Goal: Task Accomplishment & Management: Use online tool/utility

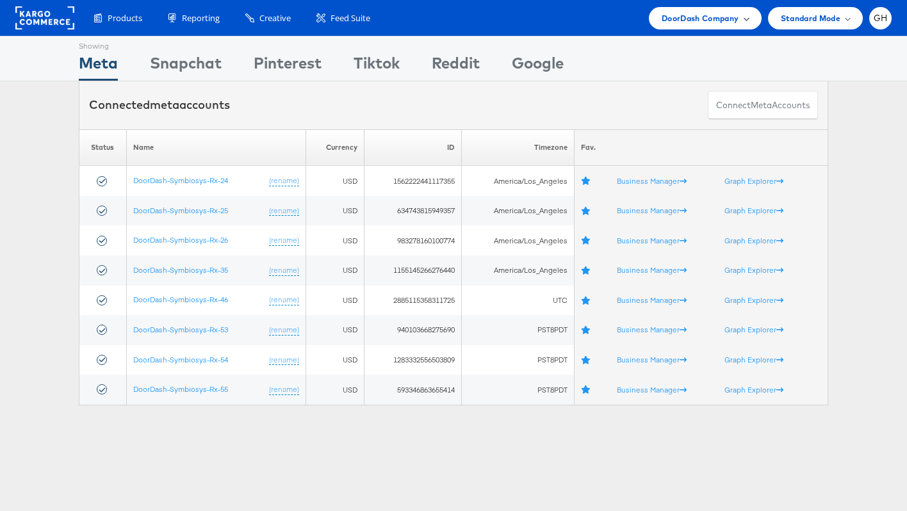
click at [676, 17] on span "DoorDash Company" at bounding box center [701, 18] width 78 height 13
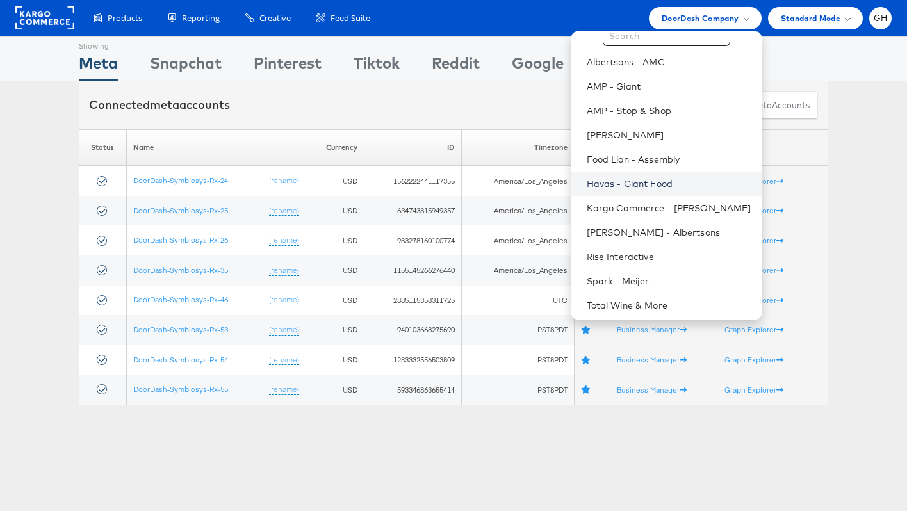
scroll to position [37, 0]
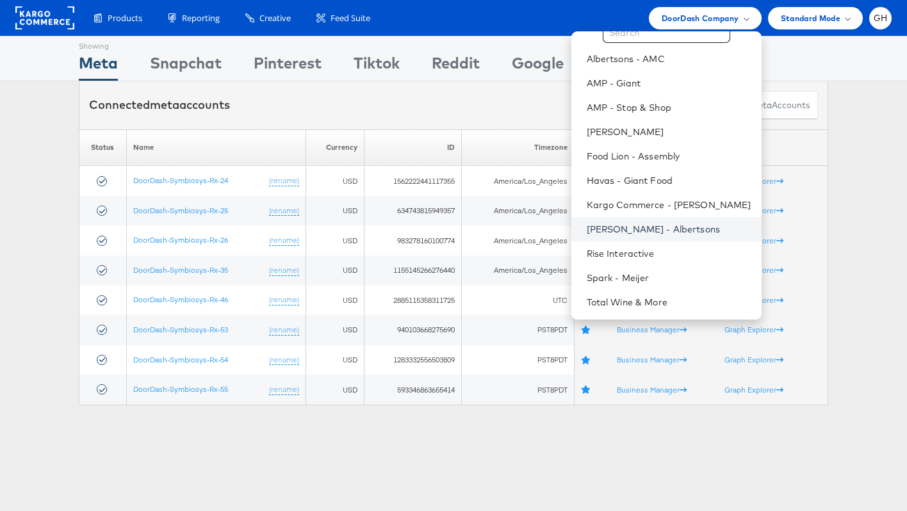
click at [652, 231] on link "Merkle - Albertsons" at bounding box center [669, 229] width 165 height 13
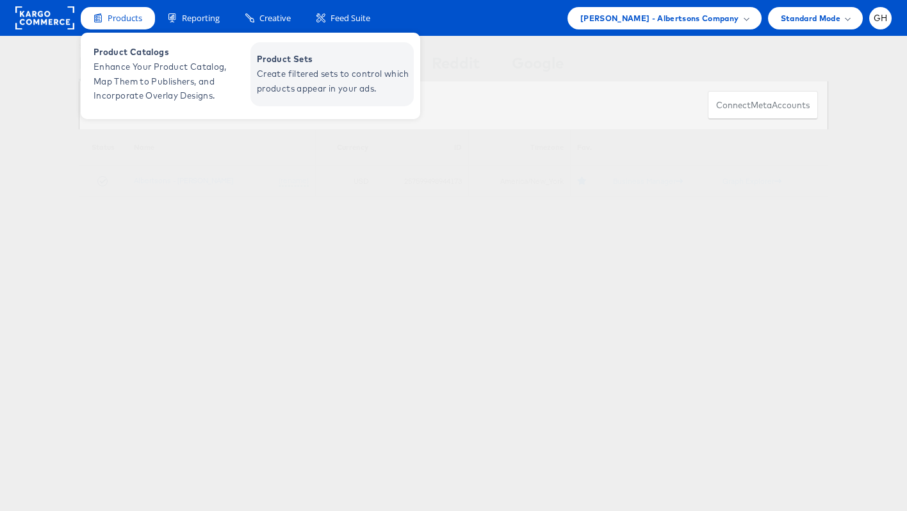
click at [282, 72] on span "Create filtered sets to control which products appear in your ads." at bounding box center [334, 81] width 154 height 29
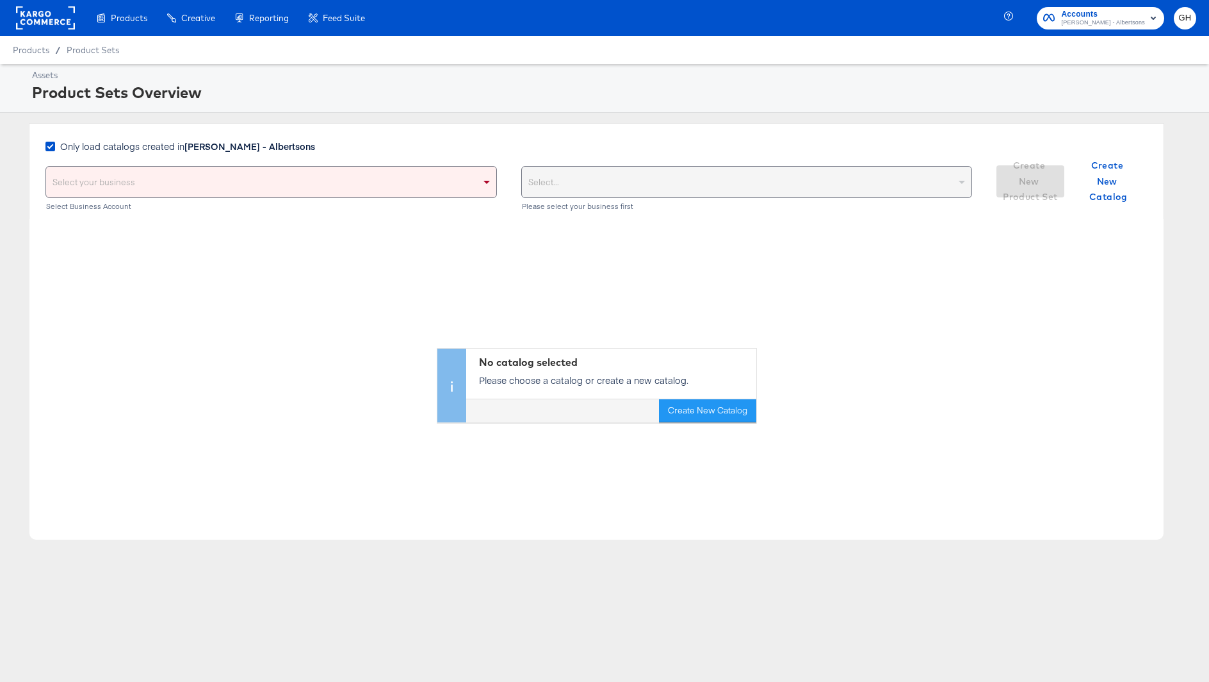
drag, startPoint x: 236, startPoint y: 151, endPoint x: 236, endPoint y: 162, distance: 10.9
click at [236, 152] on strong "[PERSON_NAME] - Albertsons" at bounding box center [249, 146] width 131 height 13
click at [0, 0] on input "Only load catalogs created in [PERSON_NAME] - Albertsons" at bounding box center [0, 0] width 0 height 0
click at [236, 172] on div "Select your business" at bounding box center [271, 182] width 450 height 31
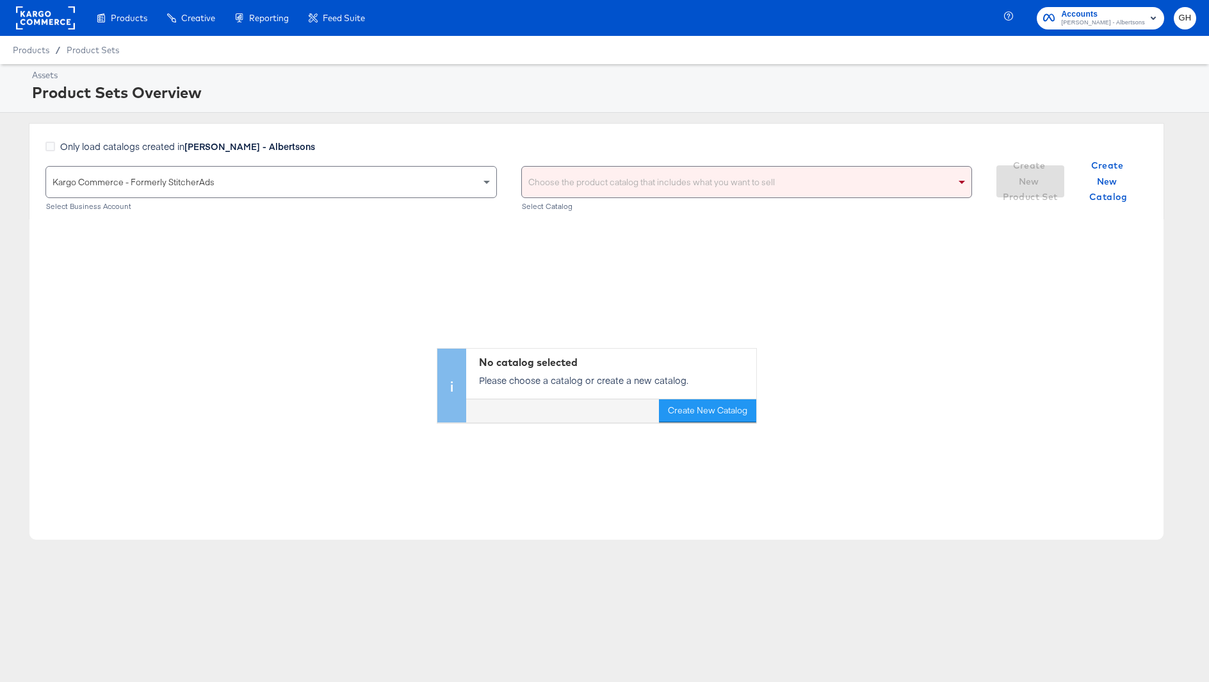
click at [556, 179] on div "Choose the product catalog that includes what you want to sell" at bounding box center [747, 182] width 450 height 31
type input "[GEOGRAPHIC_DATA]"
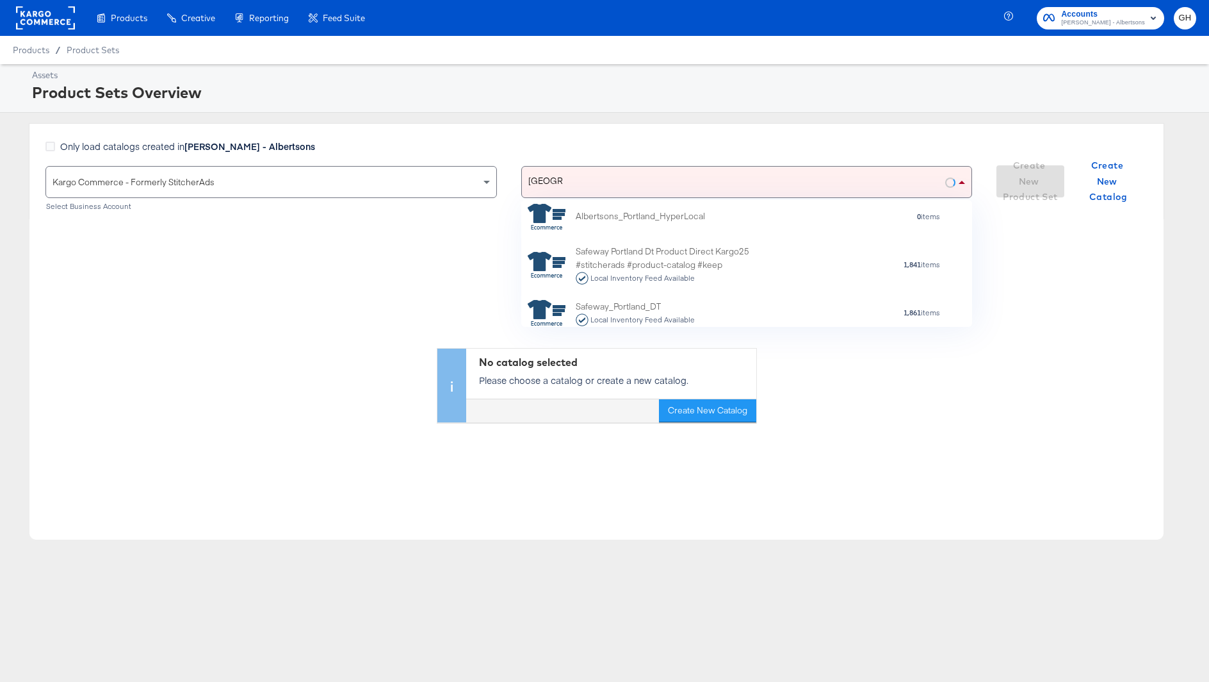
scroll to position [106, 0]
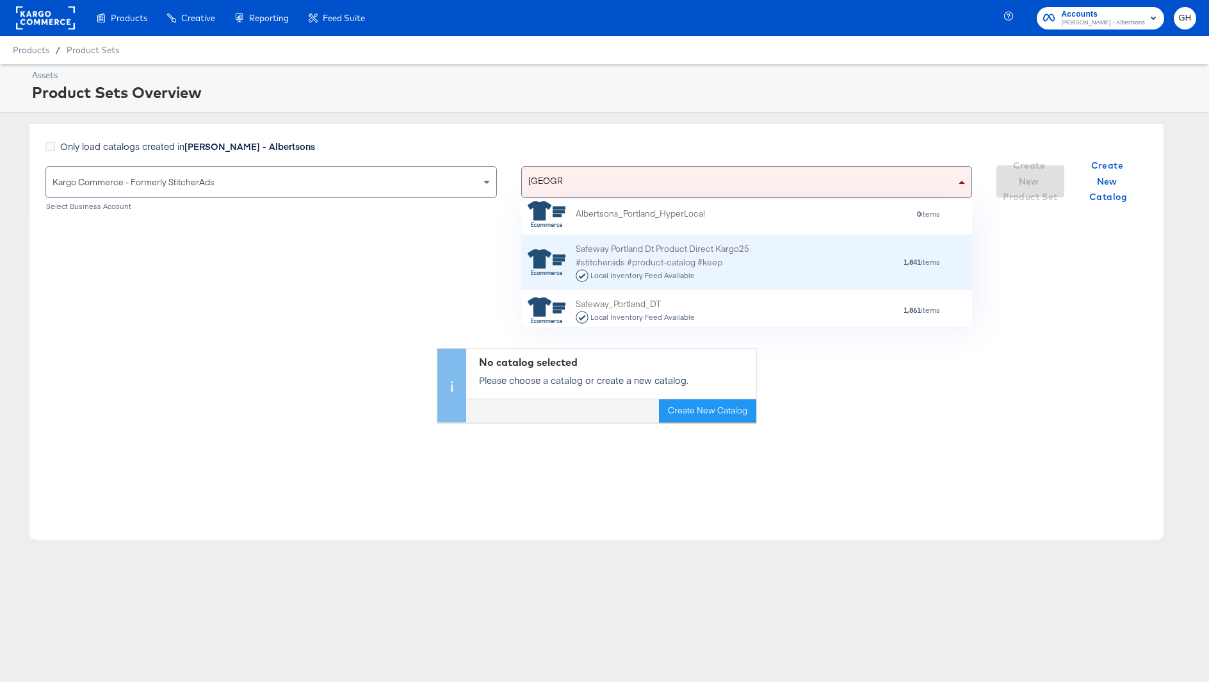
click at [739, 260] on div "Safeway Portland Dt Product Direct Kargo25 #stitcherads #product-catalog #keep …" at bounding box center [688, 262] width 224 height 40
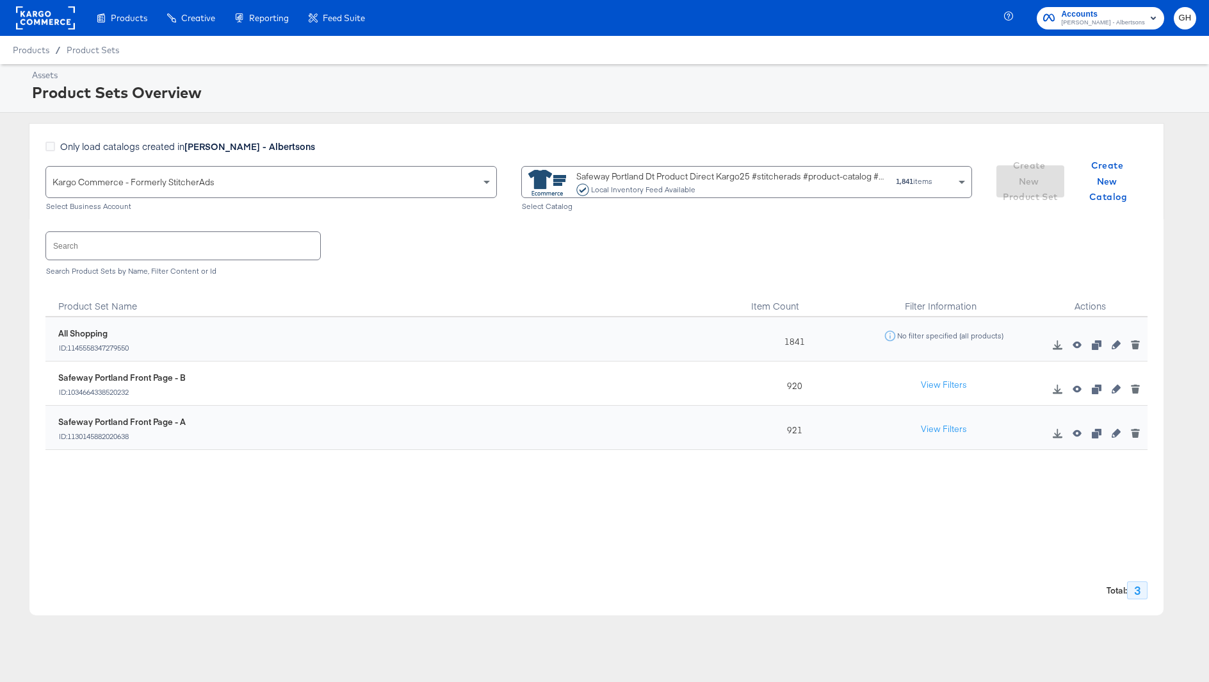
click at [664, 190] on div "Local Inventory Feed Available" at bounding box center [644, 189] width 106 height 9
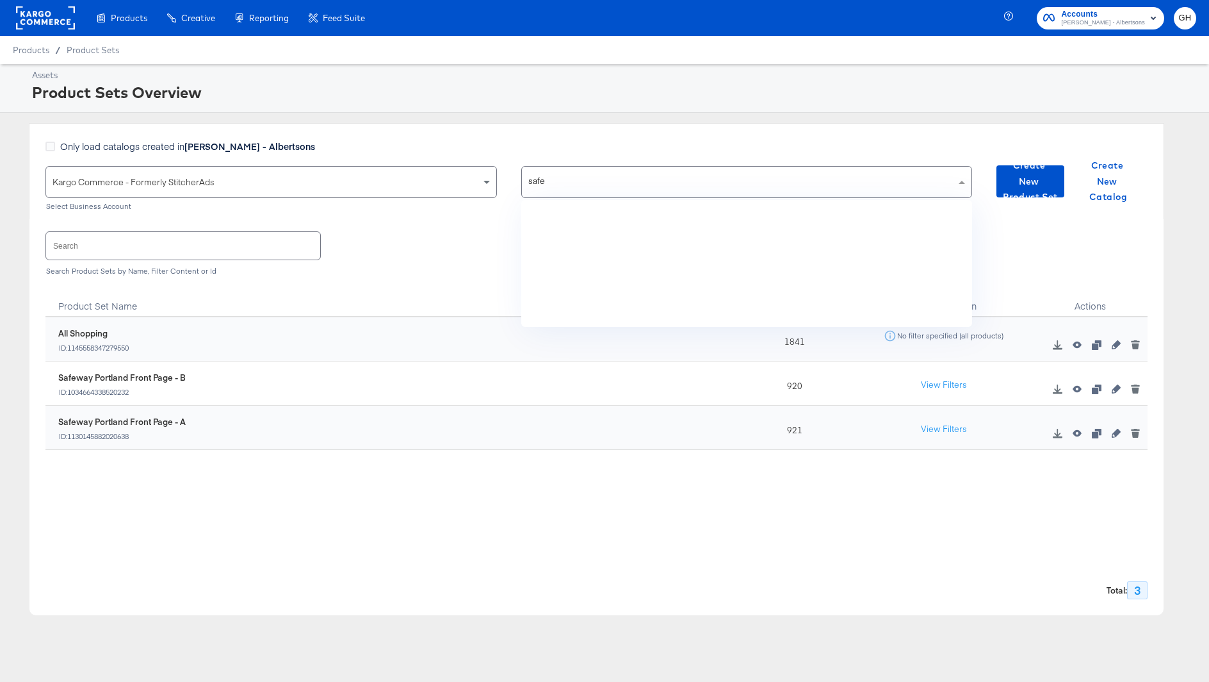
scroll to position [127, 452]
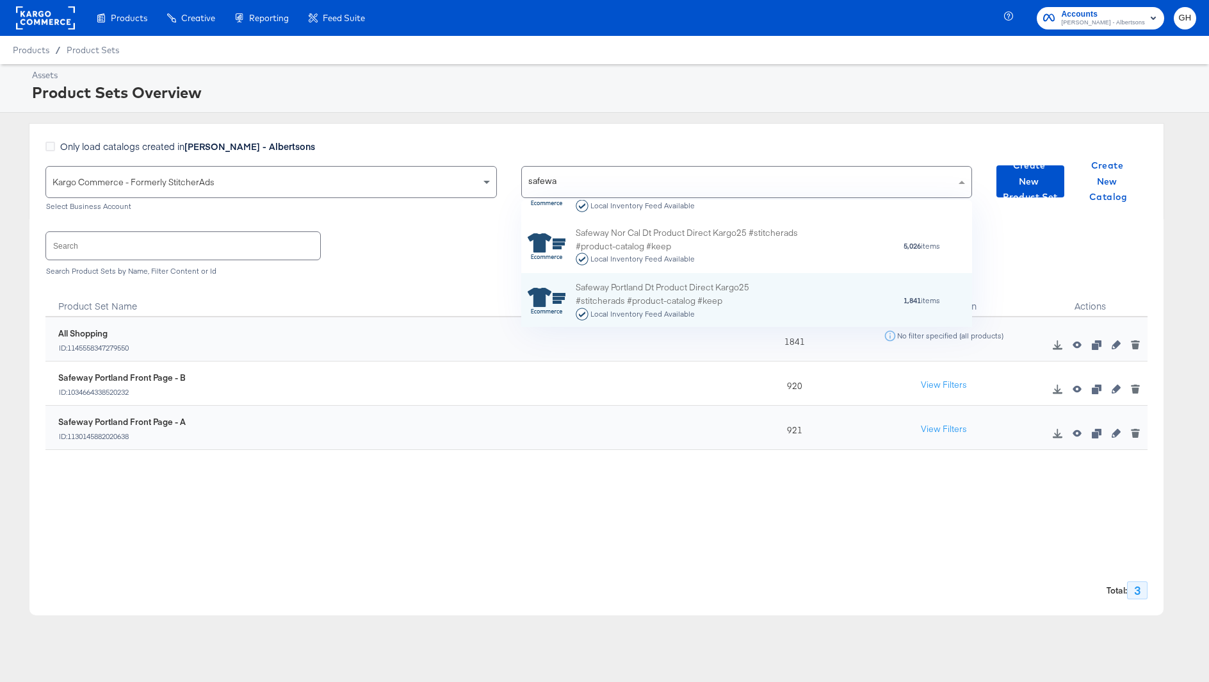
type input "safeway"
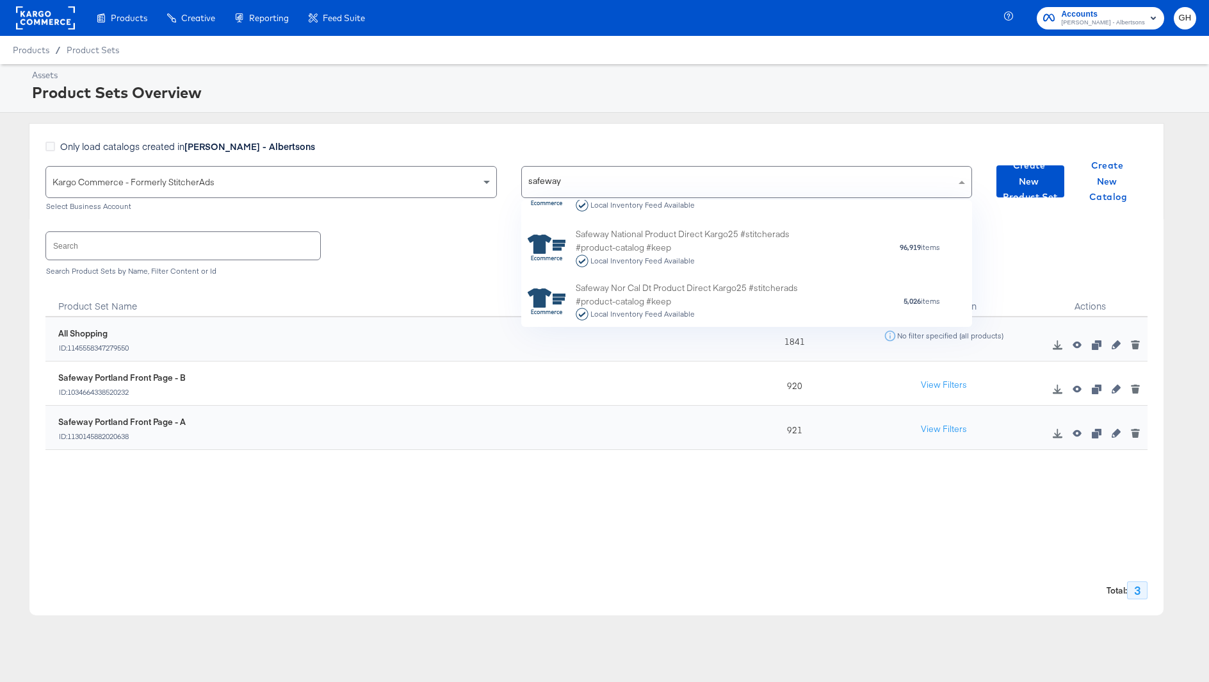
scroll to position [275, 0]
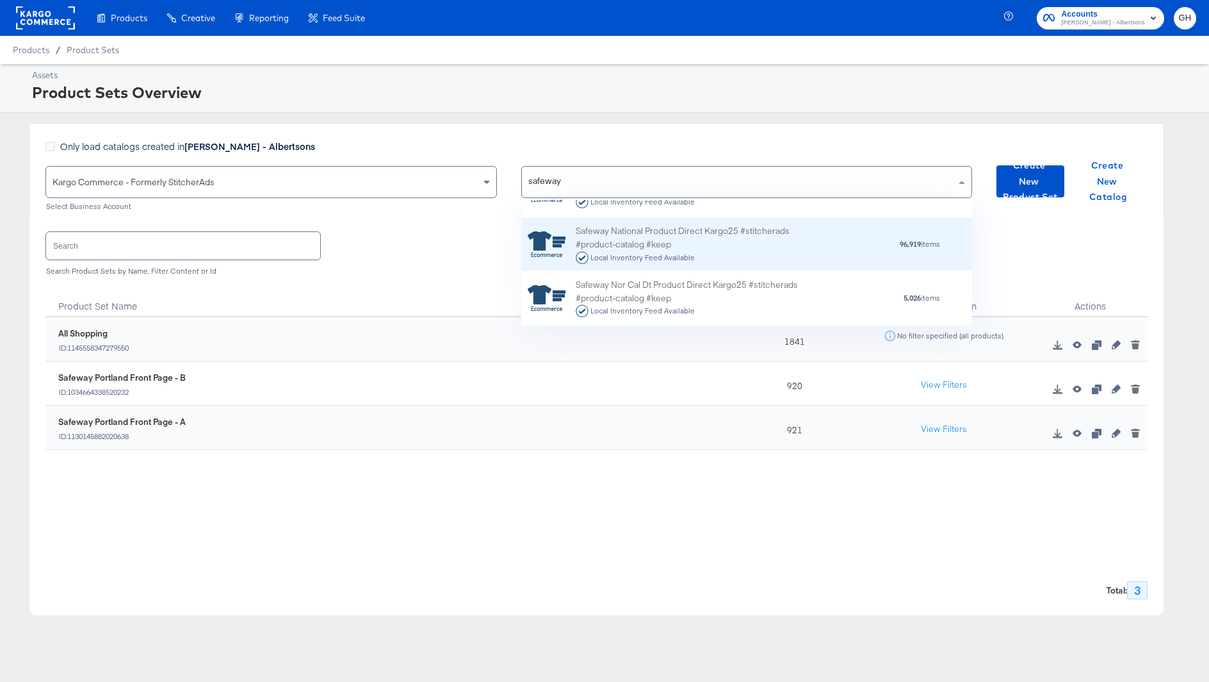
click at [695, 243] on div "Safeway National Product Direct Kargo25 #stitcherads #product-catalog #keep Loc…" at bounding box center [688, 244] width 224 height 40
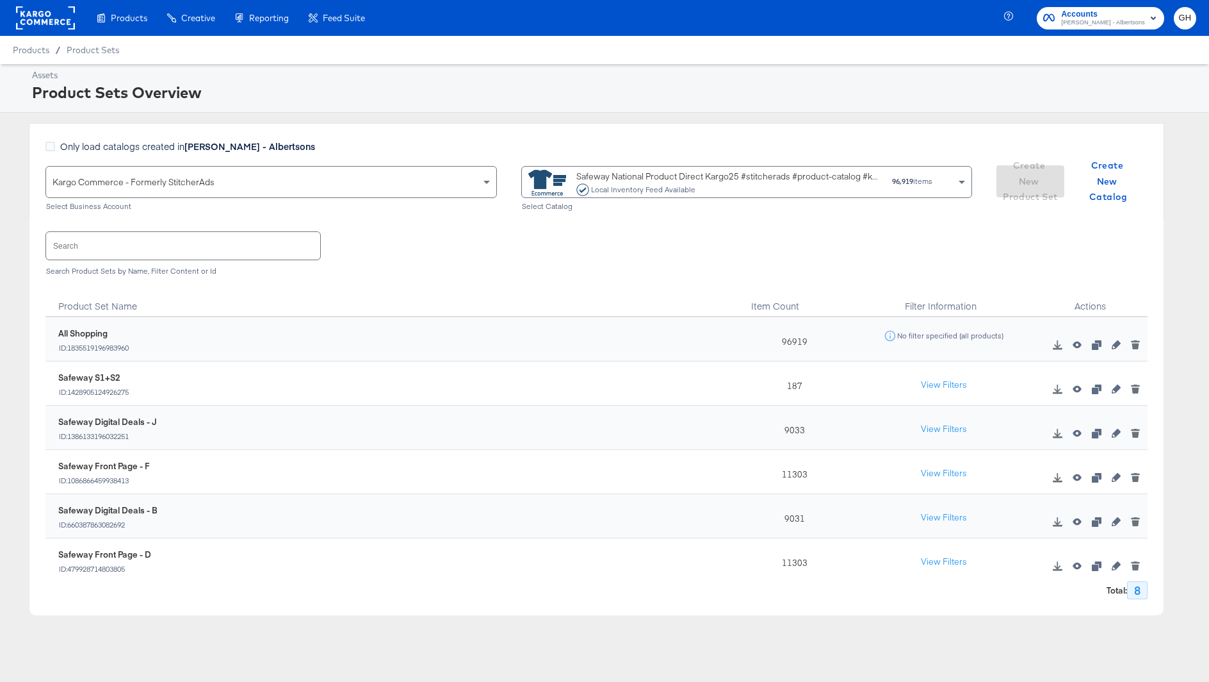
click at [1078, 434] on icon "button" at bounding box center [1077, 433] width 9 height 7
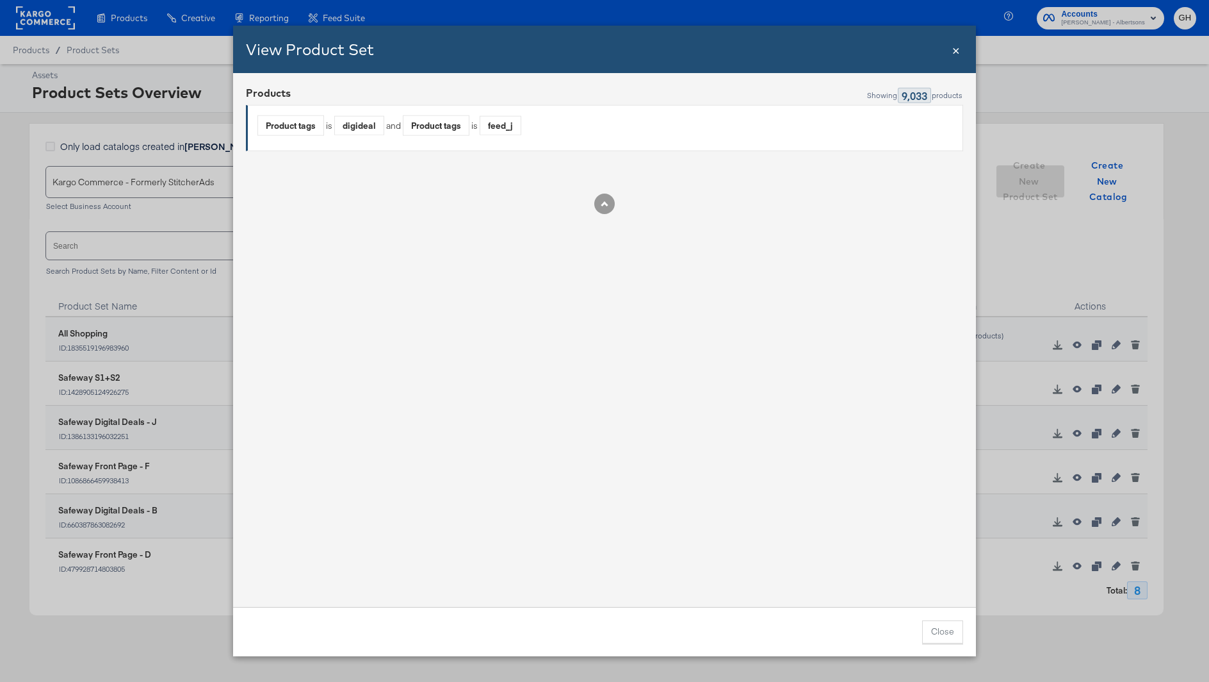
click at [354, 121] on div "digideal" at bounding box center [359, 125] width 49 height 19
copy div "digideal"
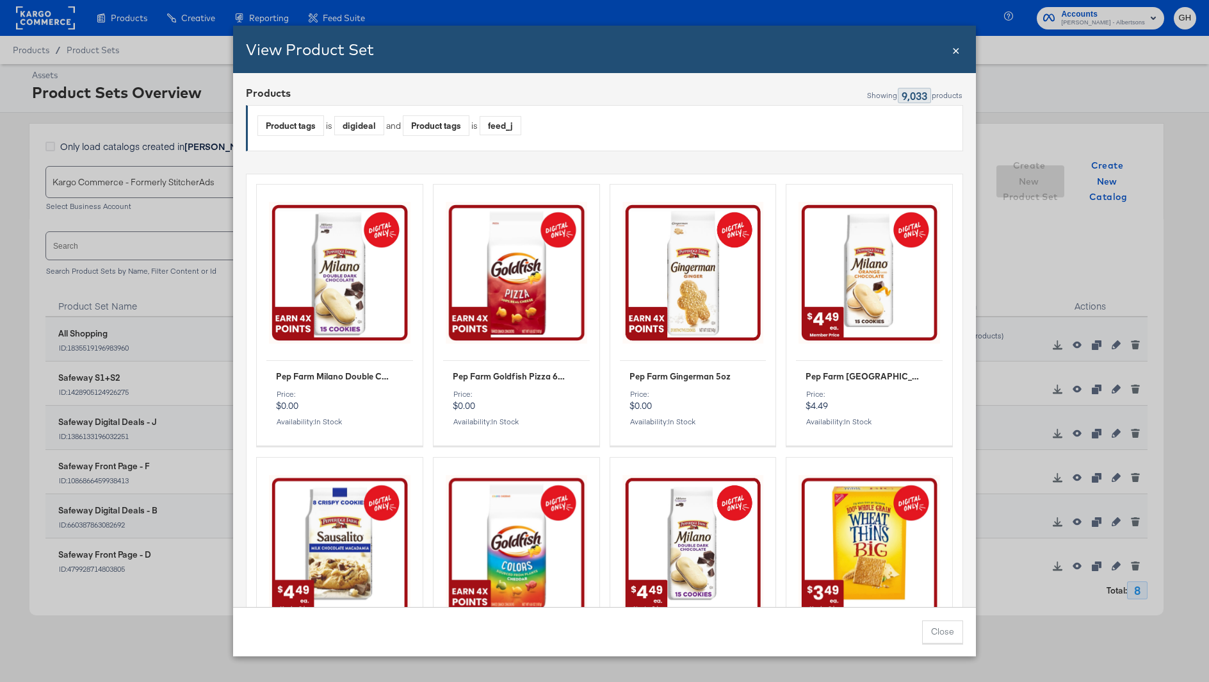
click at [956, 47] on span "×" at bounding box center [957, 48] width 8 height 17
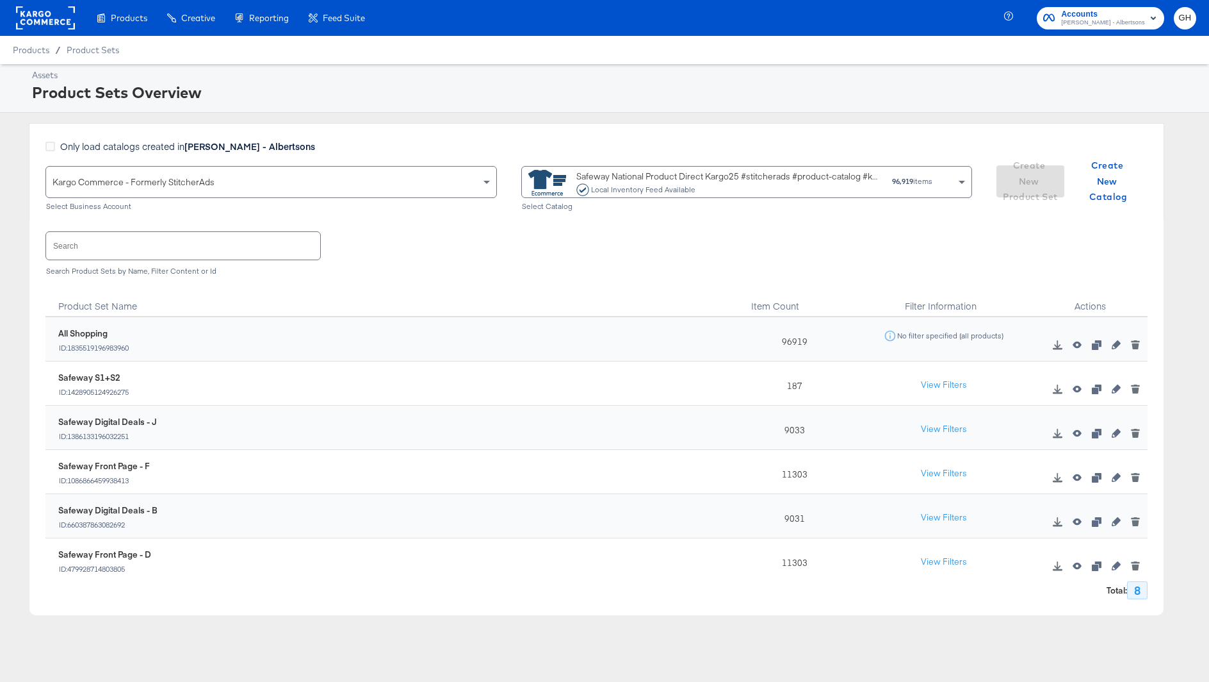
click at [705, 176] on div "Safeway National Product Direct Kargo25 #stitcherads #product-catalog #keep Loc…" at bounding box center [730, 183] width 306 height 26
click at [589, 171] on div "Safeway National Product Direct Kargo25 #stitcherads #product-catalog #keep Loc…" at bounding box center [730, 183] width 306 height 26
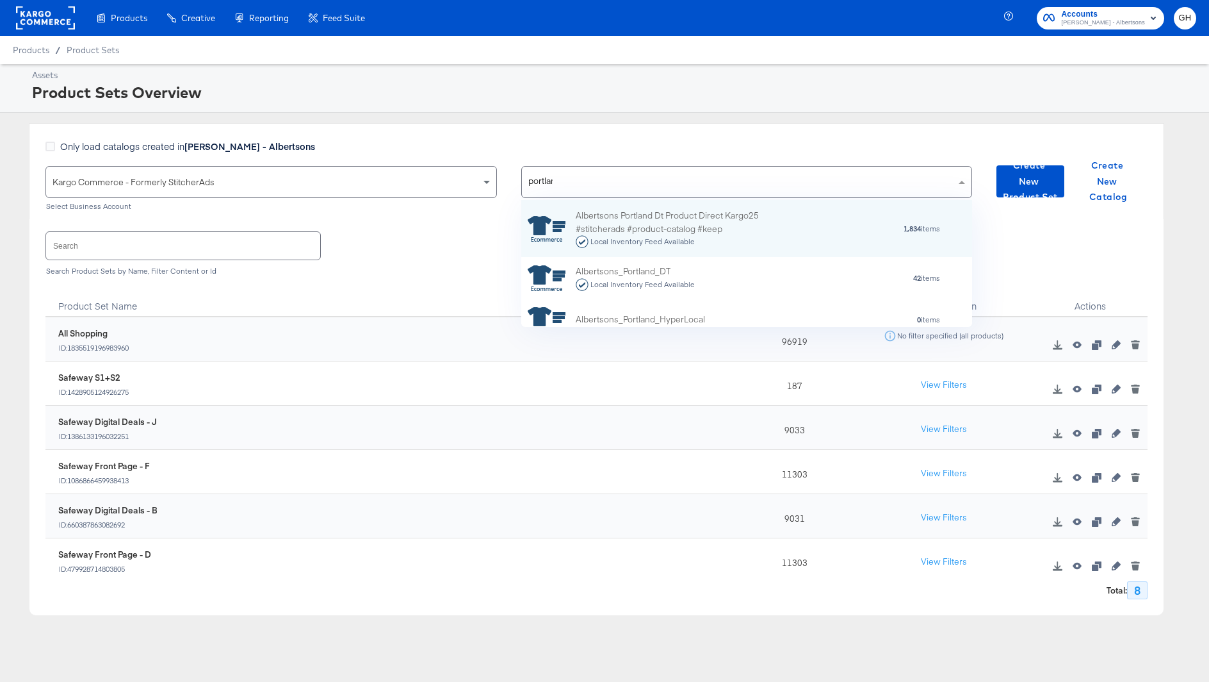
type input "[GEOGRAPHIC_DATA]"
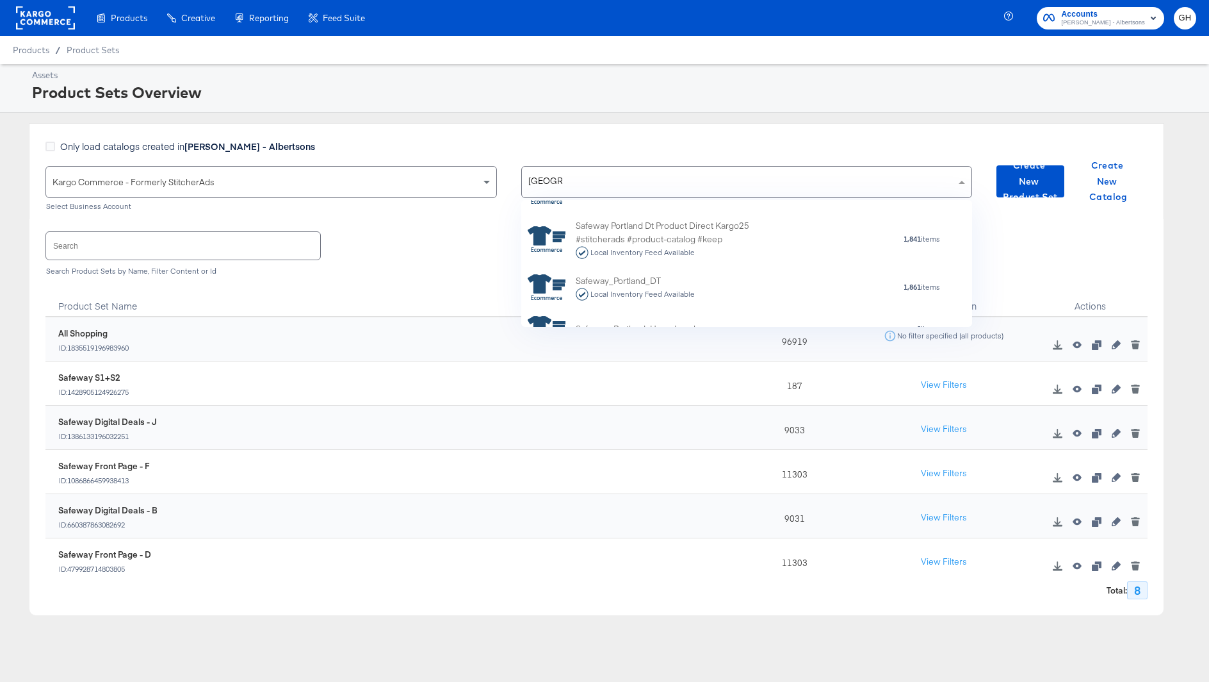
scroll to position [128, 0]
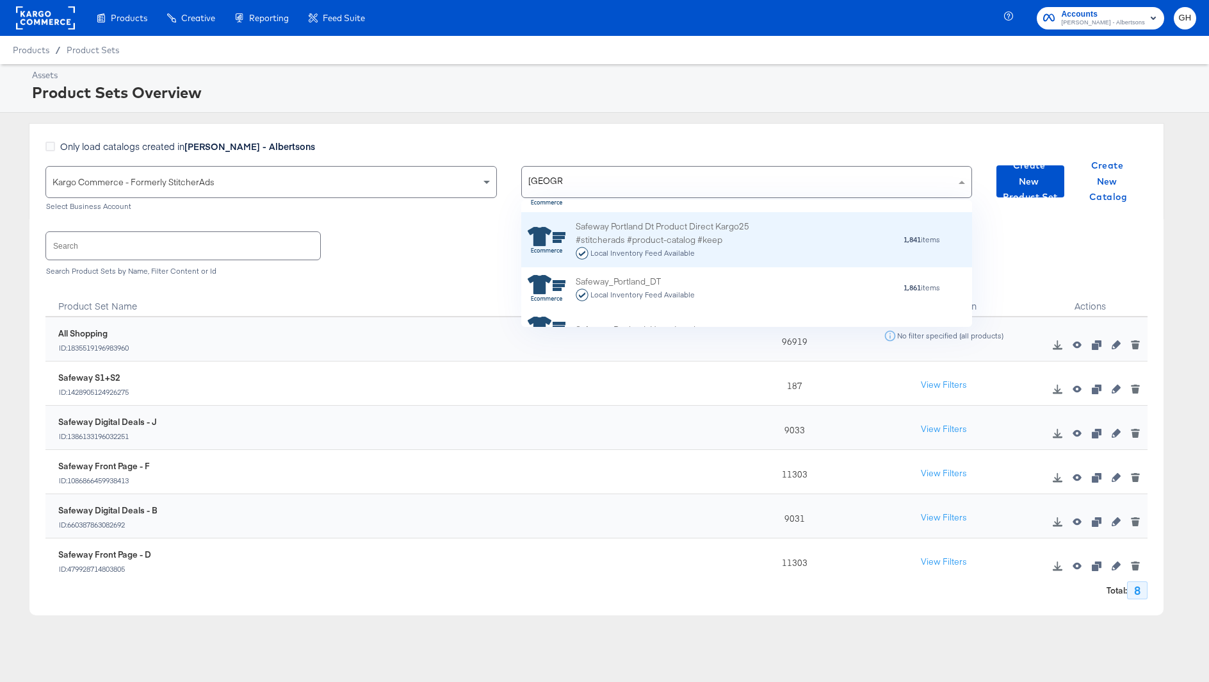
click at [623, 236] on div "Safeway Portland Dt Product Direct Kargo25 #stitcherads #product-catalog #keep …" at bounding box center [688, 240] width 224 height 40
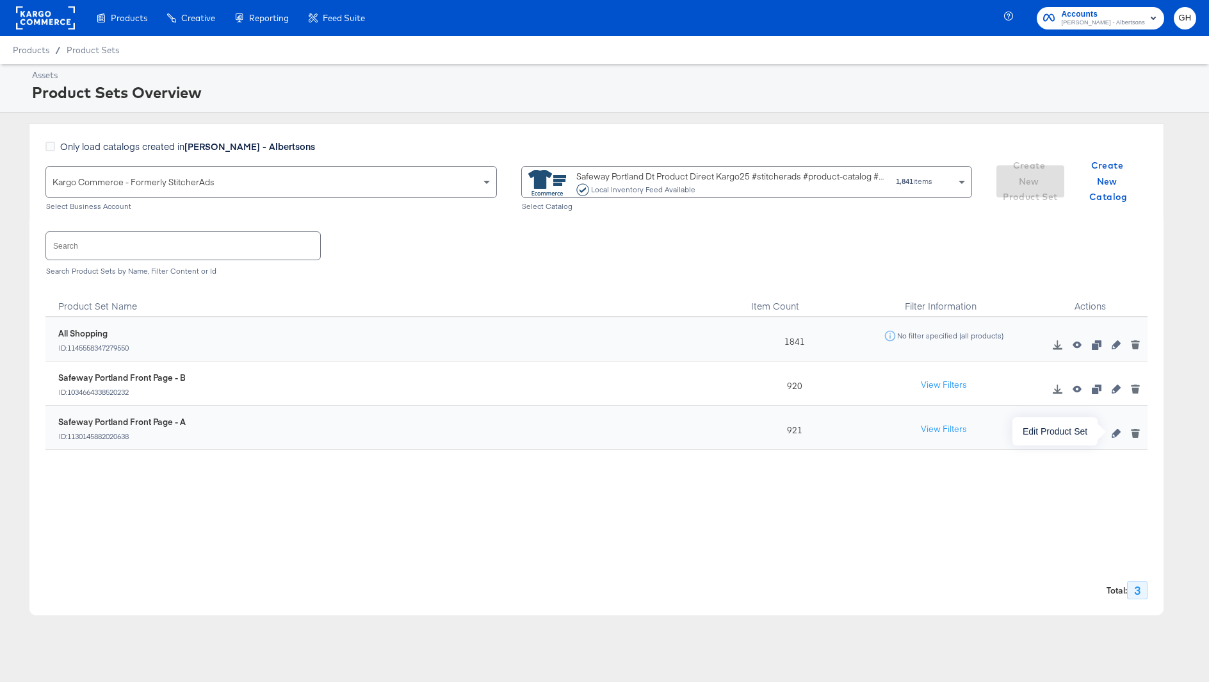
click at [1111, 433] on button "button" at bounding box center [1116, 433] width 19 height 9
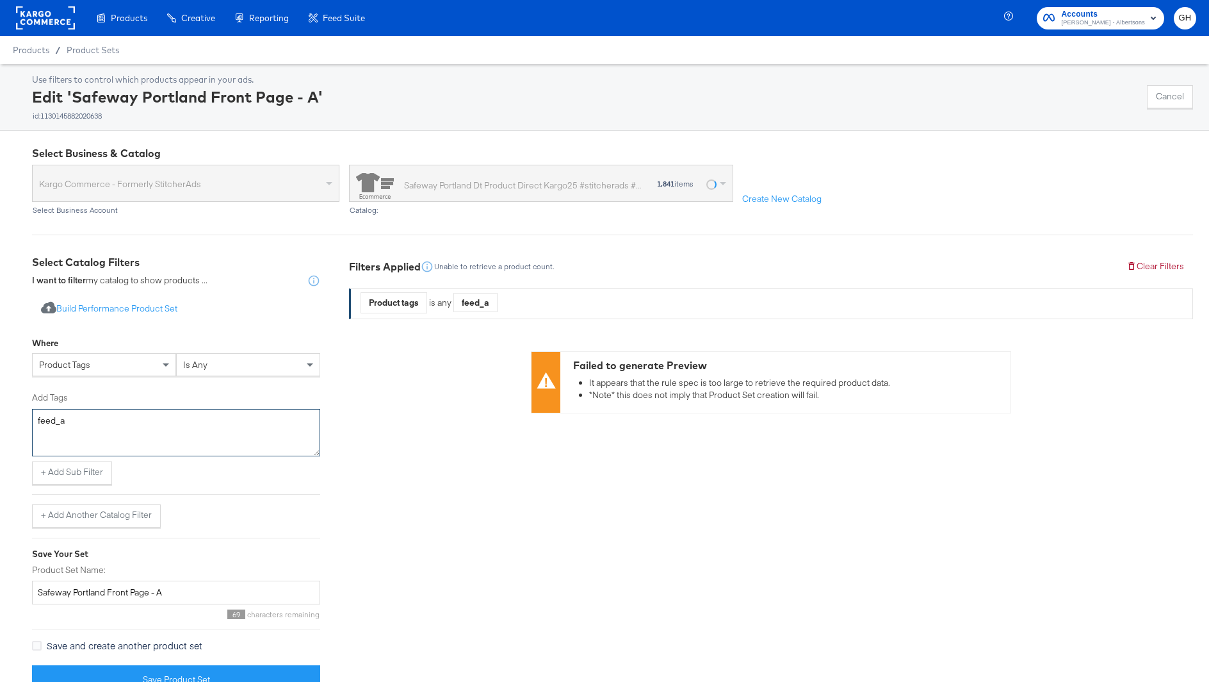
click at [105, 418] on textarea "feed_a" at bounding box center [176, 432] width 288 height 47
type textarea "feed_a"
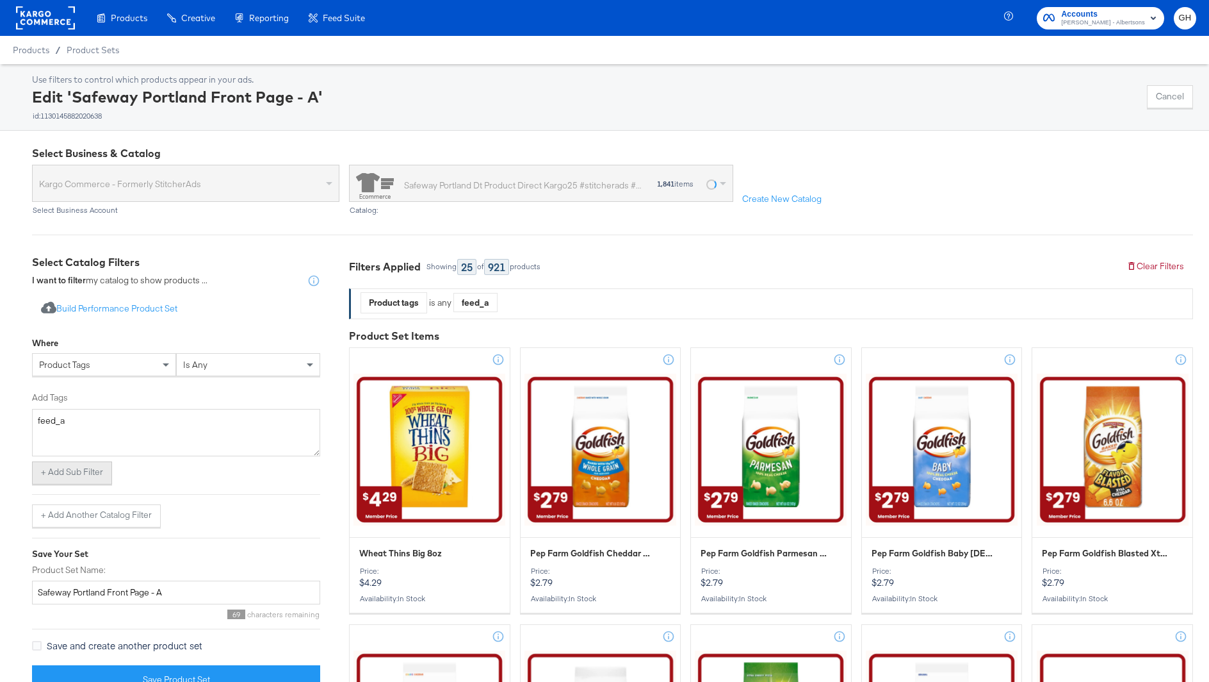
click at [94, 471] on button "+ Add Sub Filter" at bounding box center [72, 472] width 80 height 23
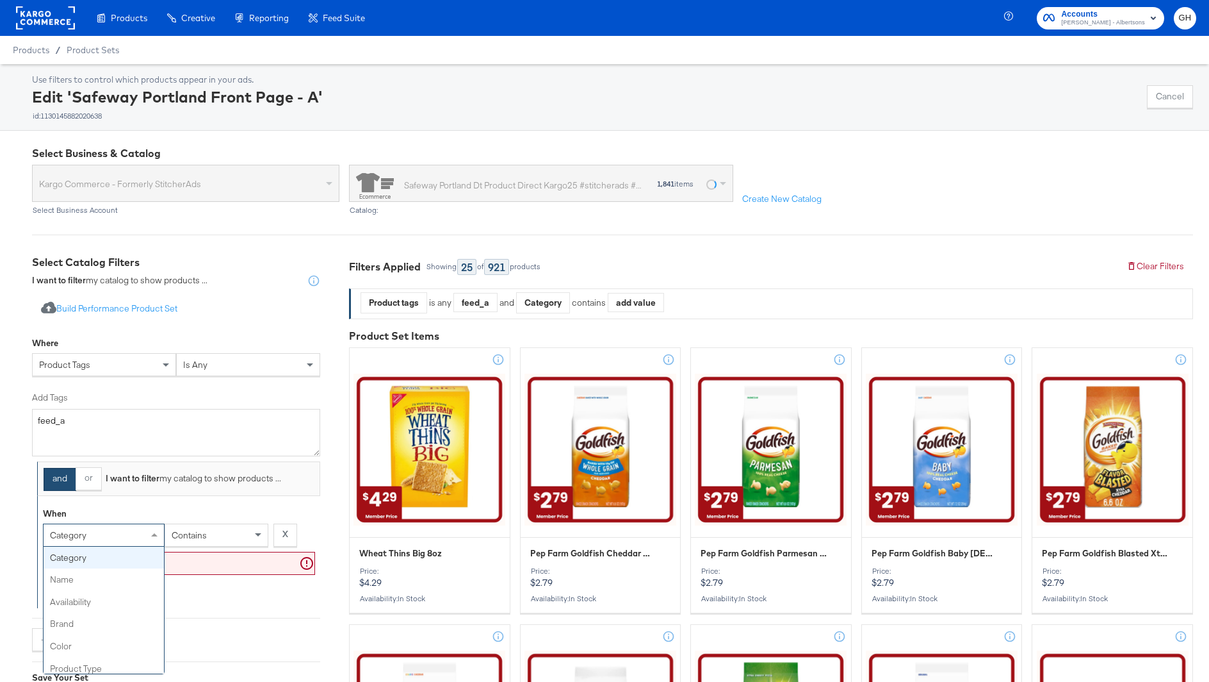
click at [103, 537] on div "category" at bounding box center [104, 535] width 120 height 22
type input "tag"
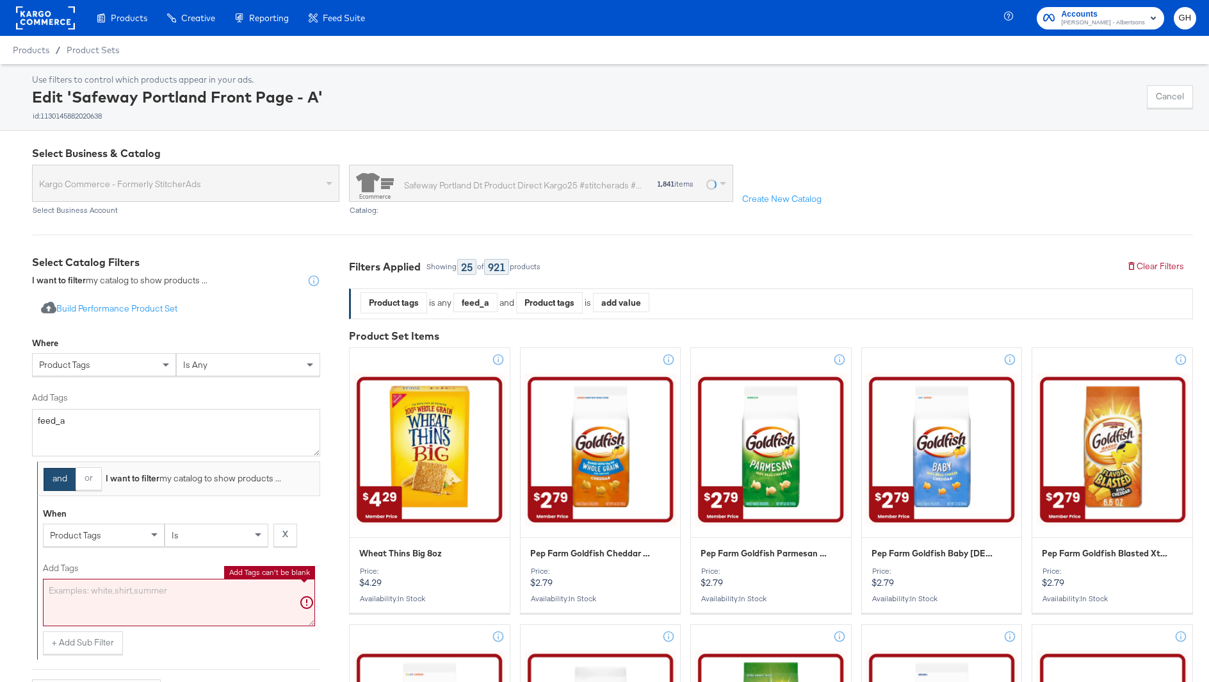
click at [170, 605] on textarea "Add Tags" at bounding box center [179, 601] width 272 height 47
paste textarea "digideal"
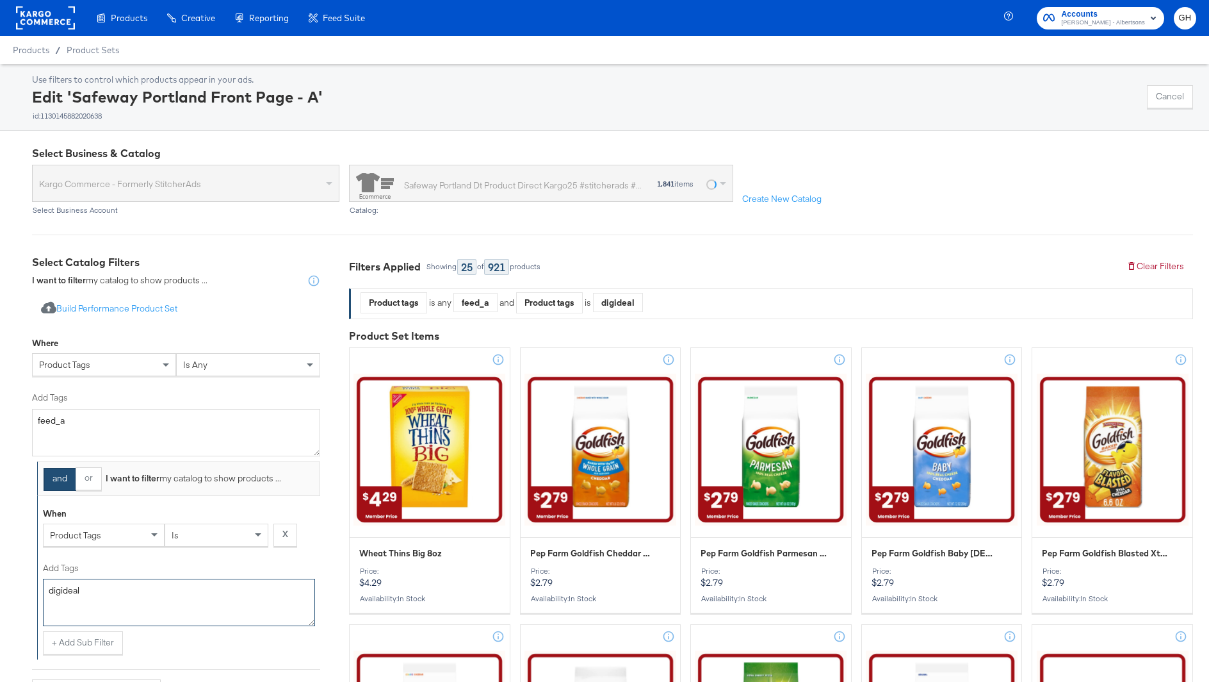
type textarea "digideal"
click at [177, 659] on div "and or I want to filter my catalog to show products ... When product tags is X …" at bounding box center [176, 581] width 288 height 241
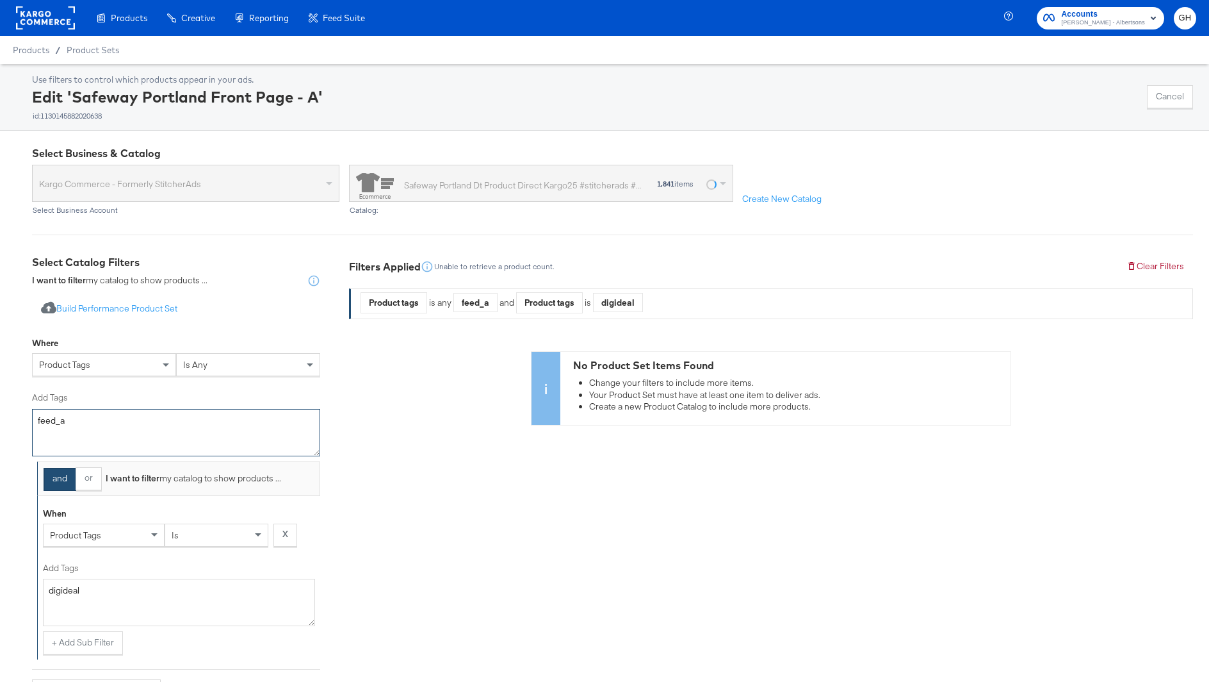
click at [190, 424] on textarea "feed_a" at bounding box center [176, 432] width 288 height 47
paste textarea "digideal"
type textarea "digideal"
click at [290, 532] on button "X" at bounding box center [286, 534] width 24 height 23
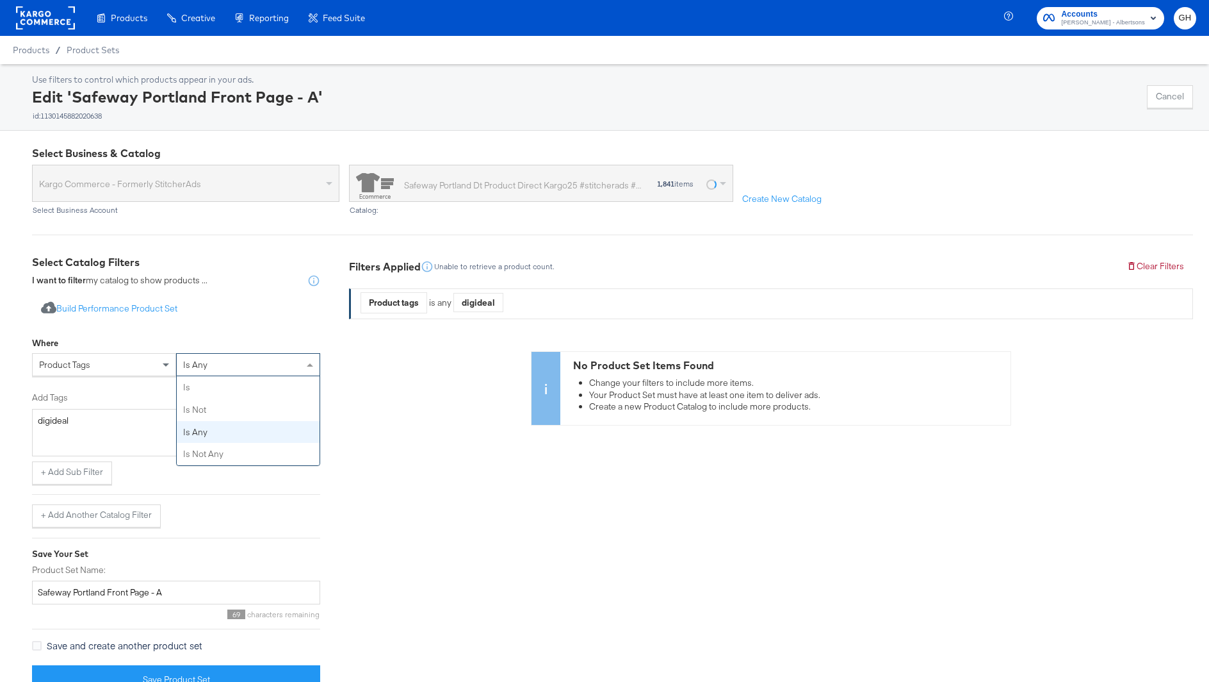
click at [245, 368] on div "is any" at bounding box center [248, 365] width 143 height 22
click at [262, 320] on div at bounding box center [176, 320] width 288 height 1
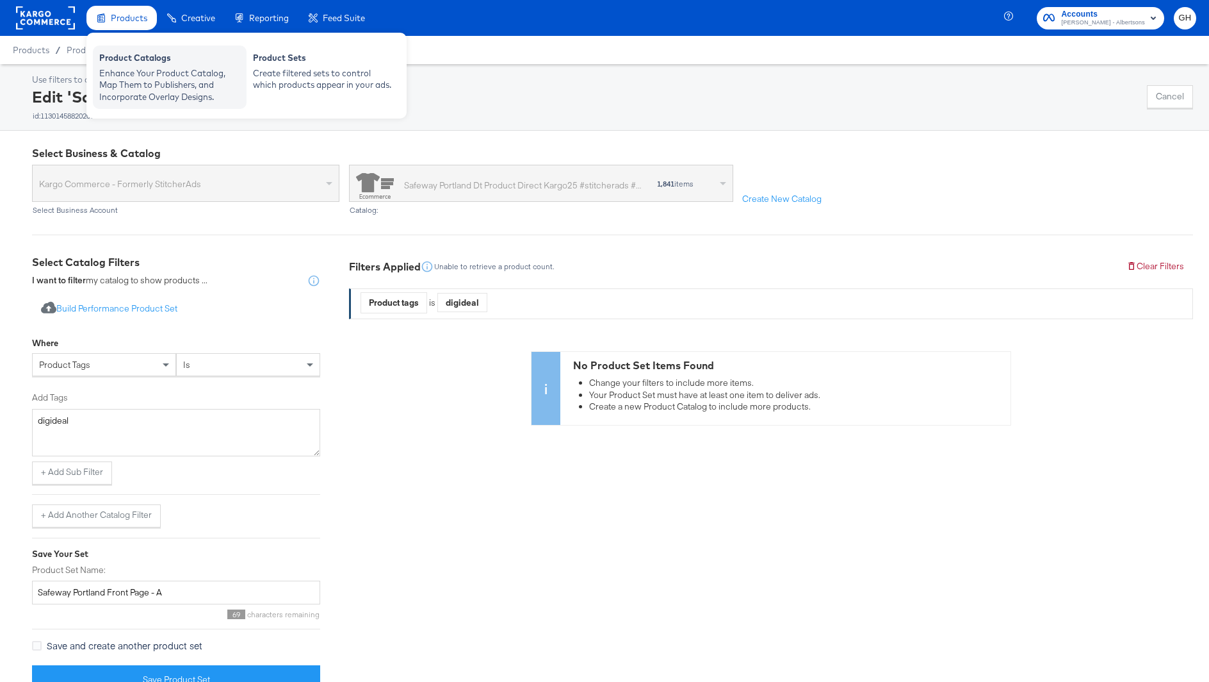
click at [140, 47] on div "Product Catalogs Enhance Your Product Catalog, Map Them to Publishers, and Inco…" at bounding box center [170, 76] width 154 height 63
click at [147, 75] on div "Enhance Your Product Catalog, Map Them to Publishers, and Incorporate Overlay D…" at bounding box center [169, 85] width 141 height 36
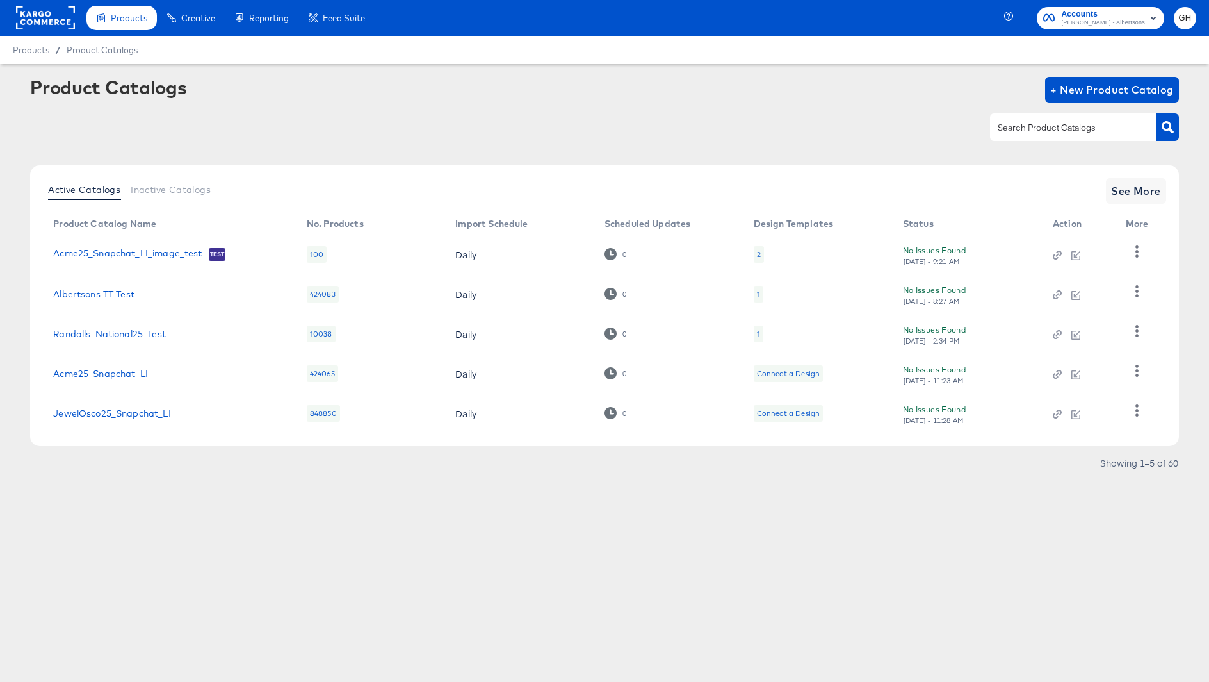
click at [1051, 129] on input "text" at bounding box center [1063, 127] width 136 height 15
type input "[GEOGRAPHIC_DATA]"
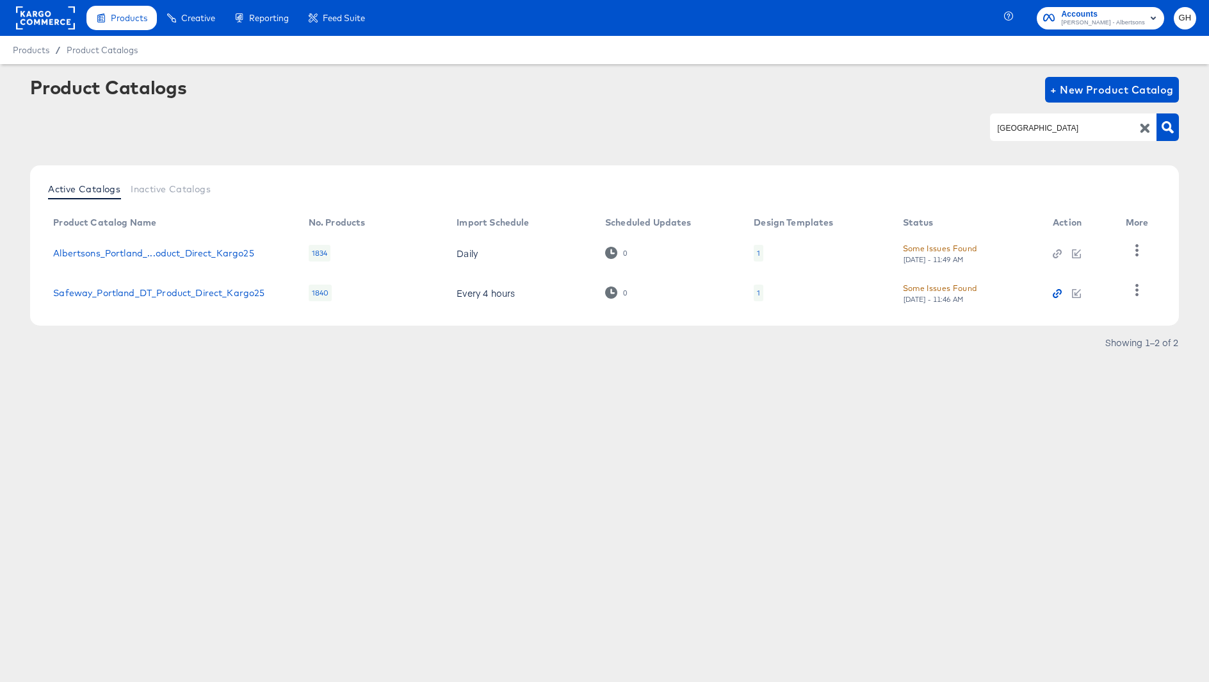
click at [1055, 295] on icon "button" at bounding box center [1057, 293] width 9 height 9
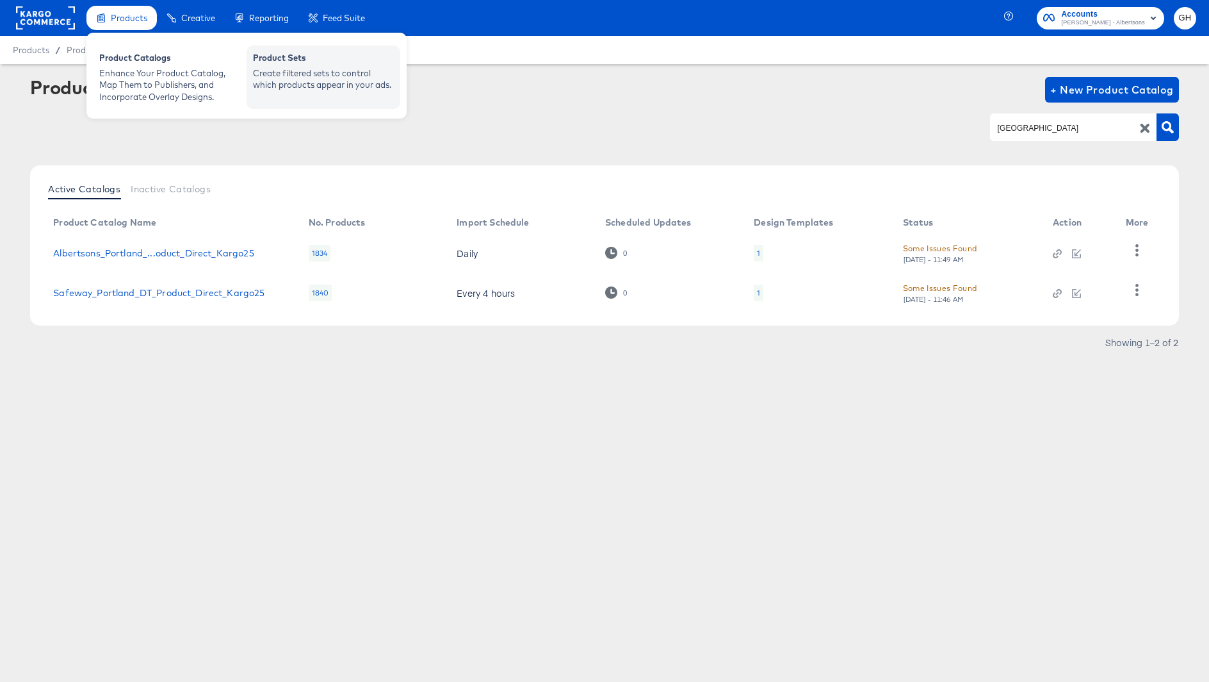
click at [306, 79] on div "Create filtered sets to control which products appear in your ads." at bounding box center [323, 79] width 141 height 24
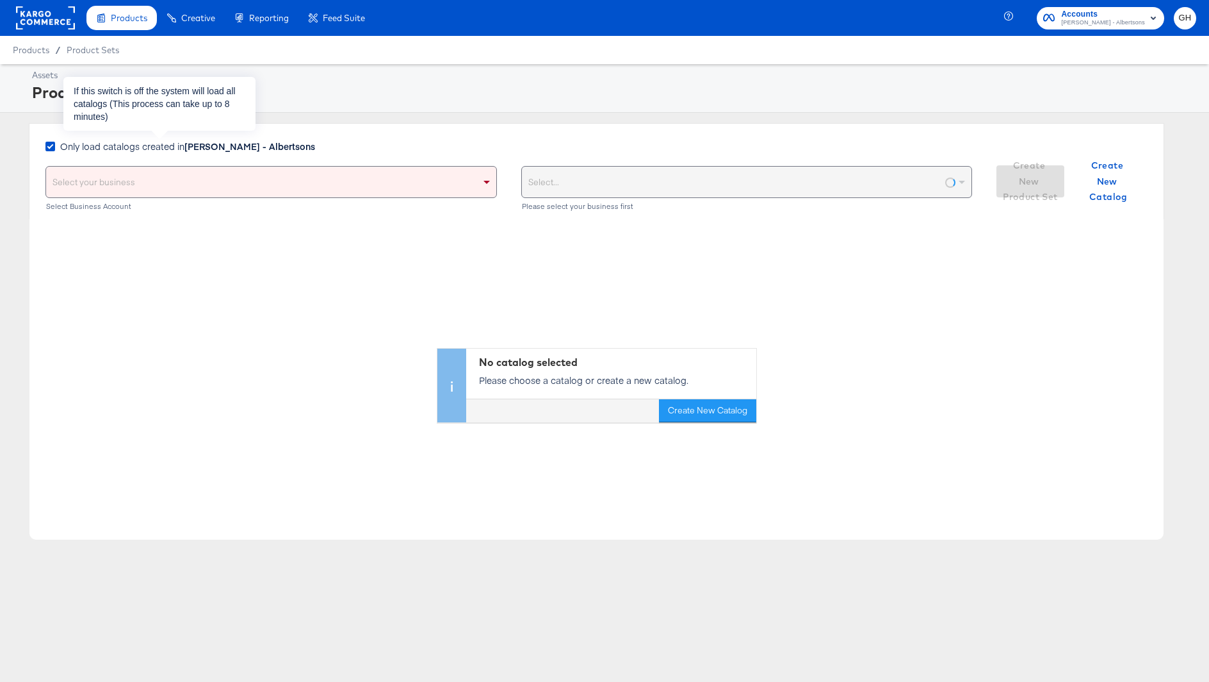
click at [238, 147] on strong "[PERSON_NAME] - Albertsons" at bounding box center [249, 146] width 131 height 13
click at [0, 0] on input "Only load catalogs created in [PERSON_NAME] - Albertsons" at bounding box center [0, 0] width 0 height 0
click at [238, 181] on div "Select your business" at bounding box center [271, 182] width 450 height 31
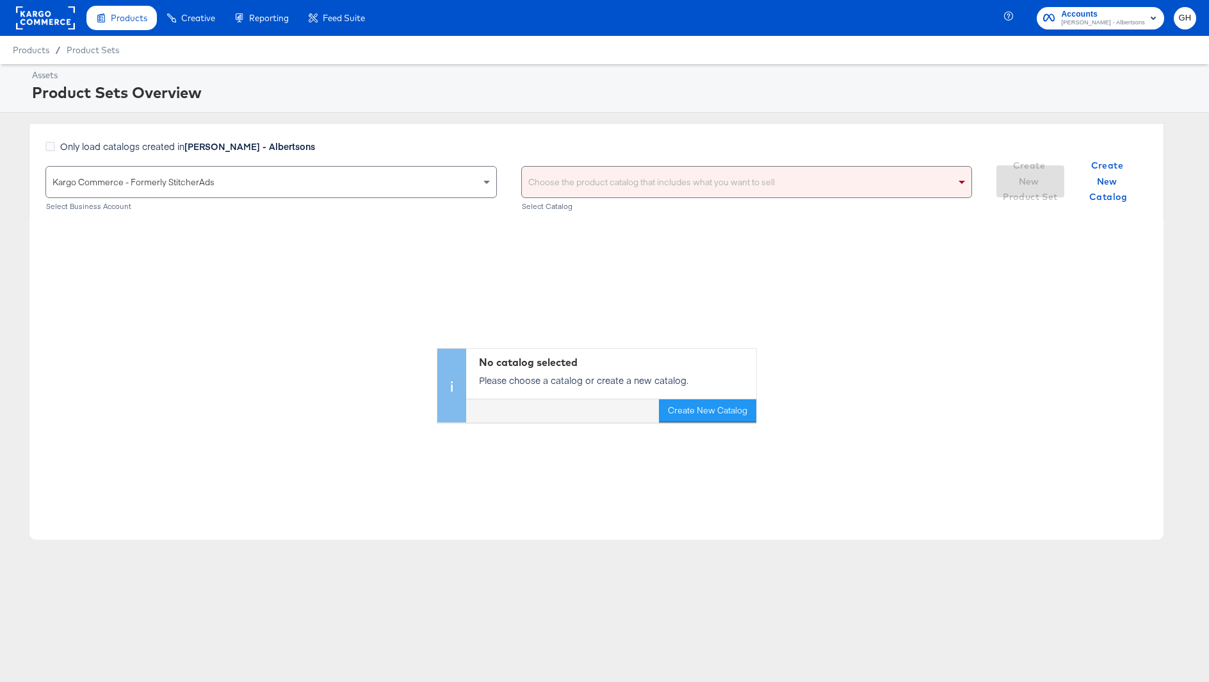
click at [636, 163] on div "Only load catalogs created in [PERSON_NAME] - Albertsons" at bounding box center [508, 153] width 927 height 26
click at [634, 172] on div "Choose the product catalog that includes what you want to sell" at bounding box center [747, 182] width 450 height 31
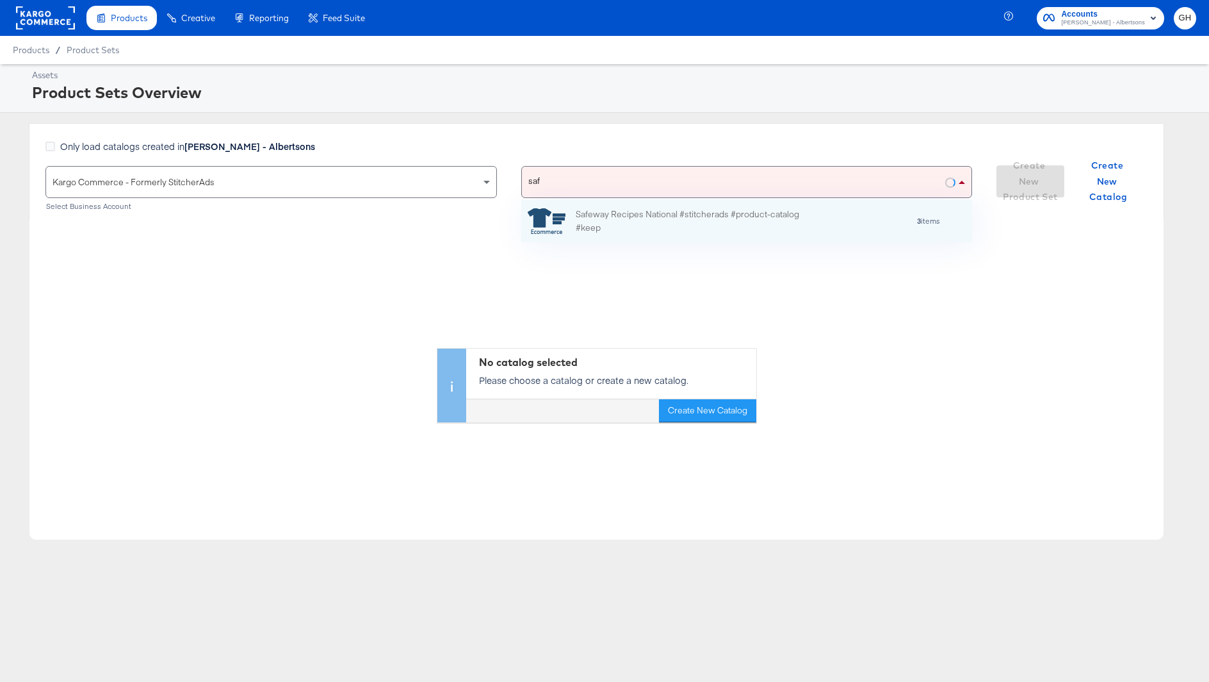
scroll to position [1, 1]
type input "safeway"
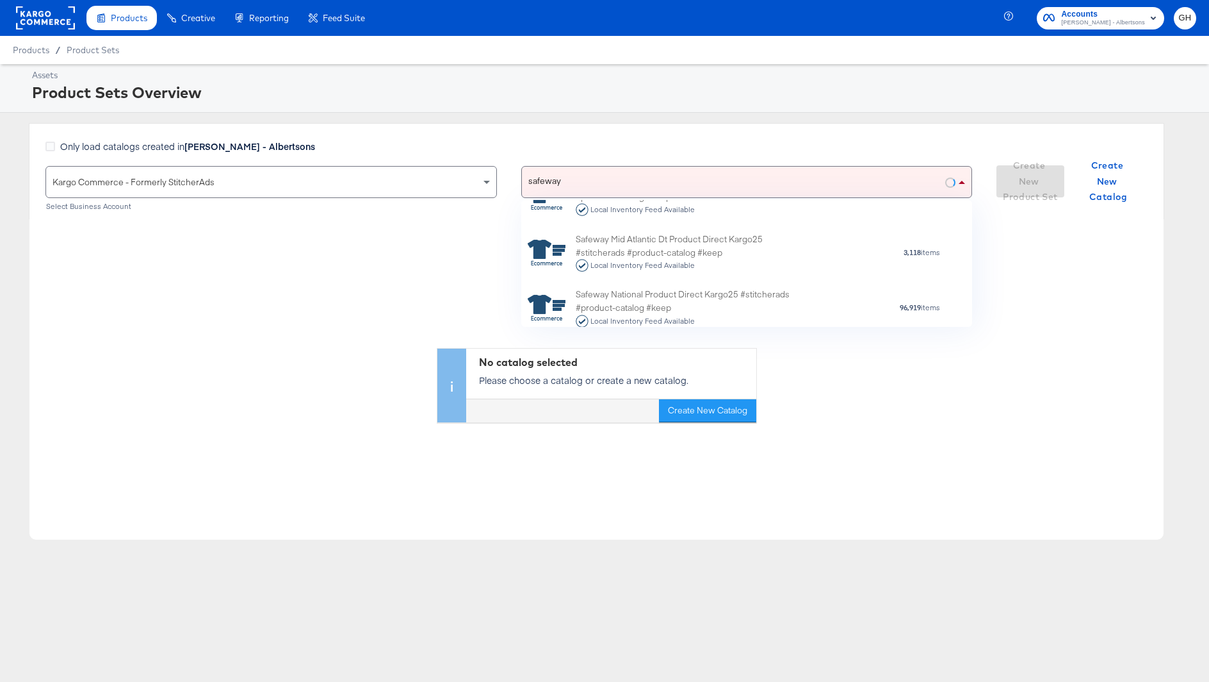
scroll to position [242, 0]
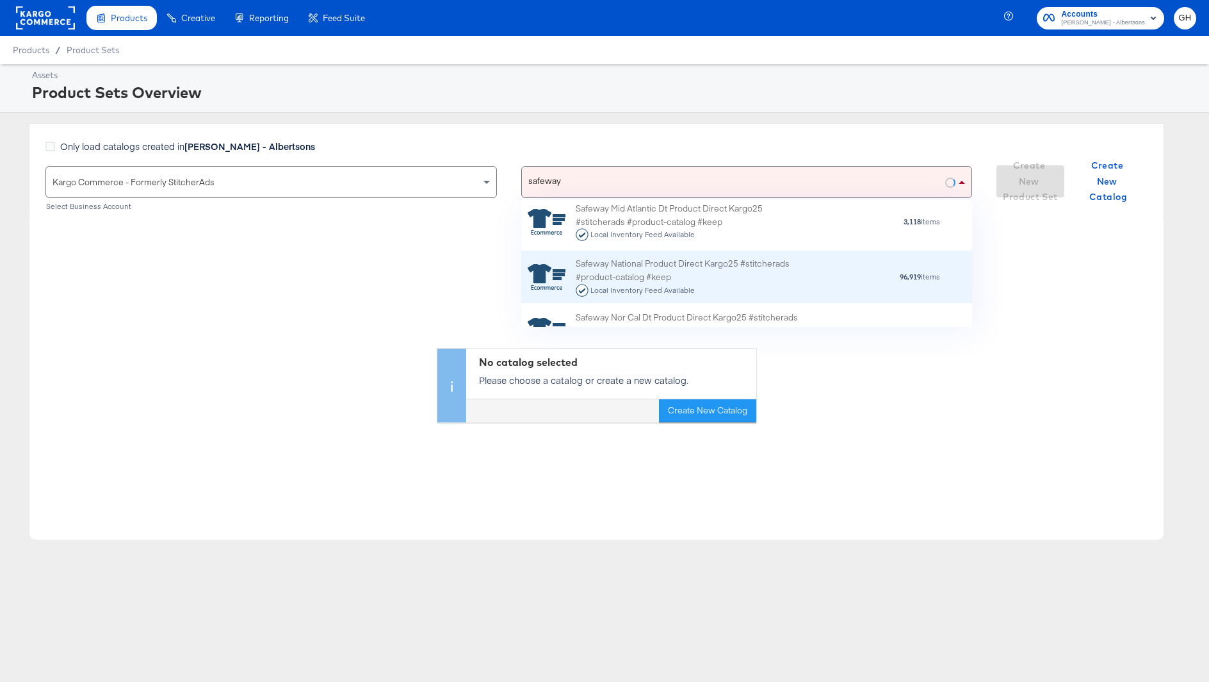
click at [757, 271] on div "Safeway National Product Direct Kargo25 #stitcherads #product-catalog #keep Loc…" at bounding box center [688, 277] width 224 height 40
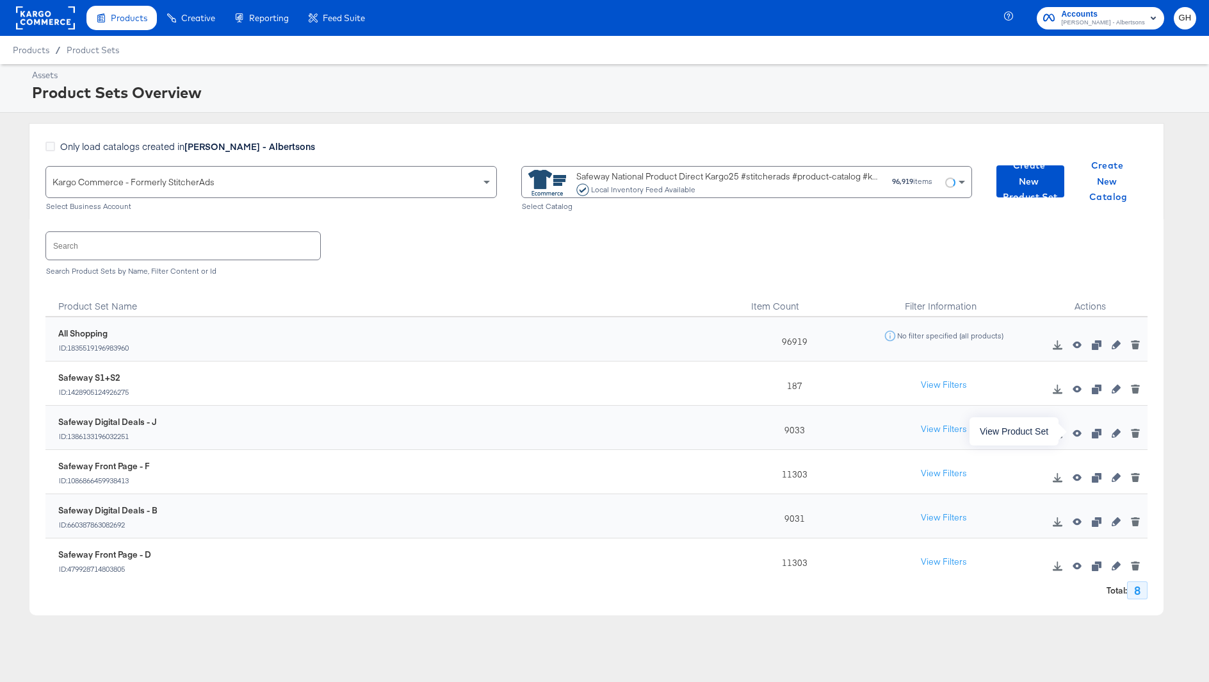
click at [1078, 433] on icon "button" at bounding box center [1077, 433] width 9 height 9
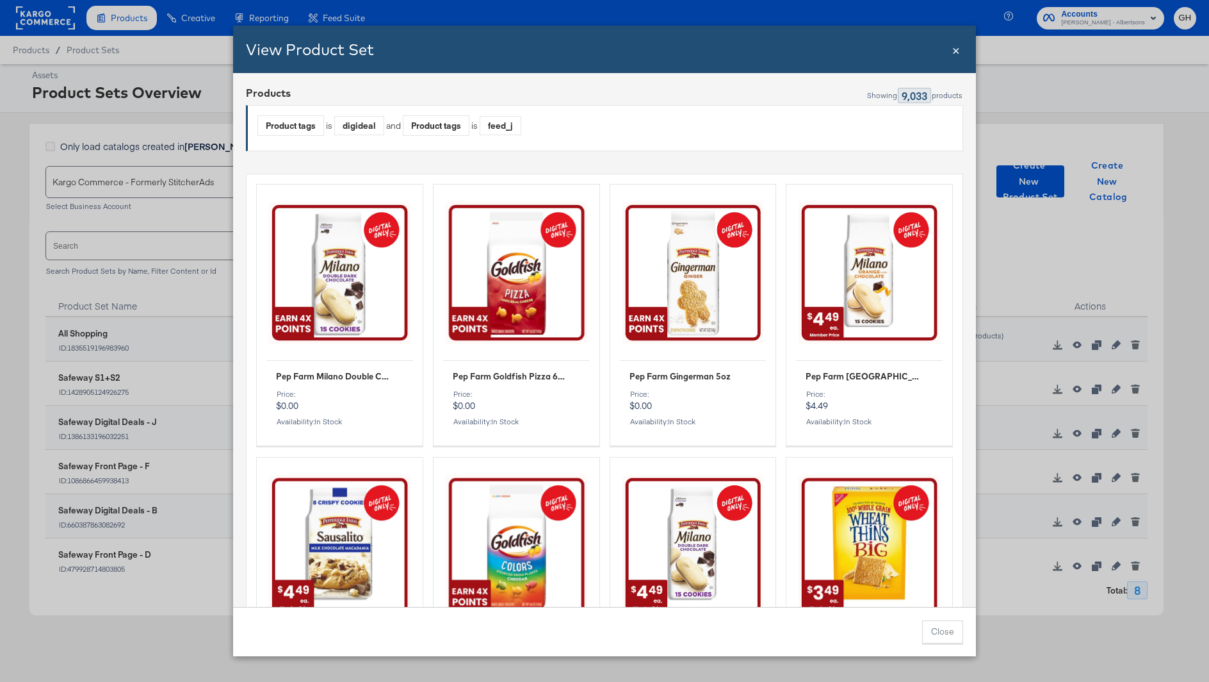
click at [954, 49] on span "×" at bounding box center [957, 48] width 8 height 17
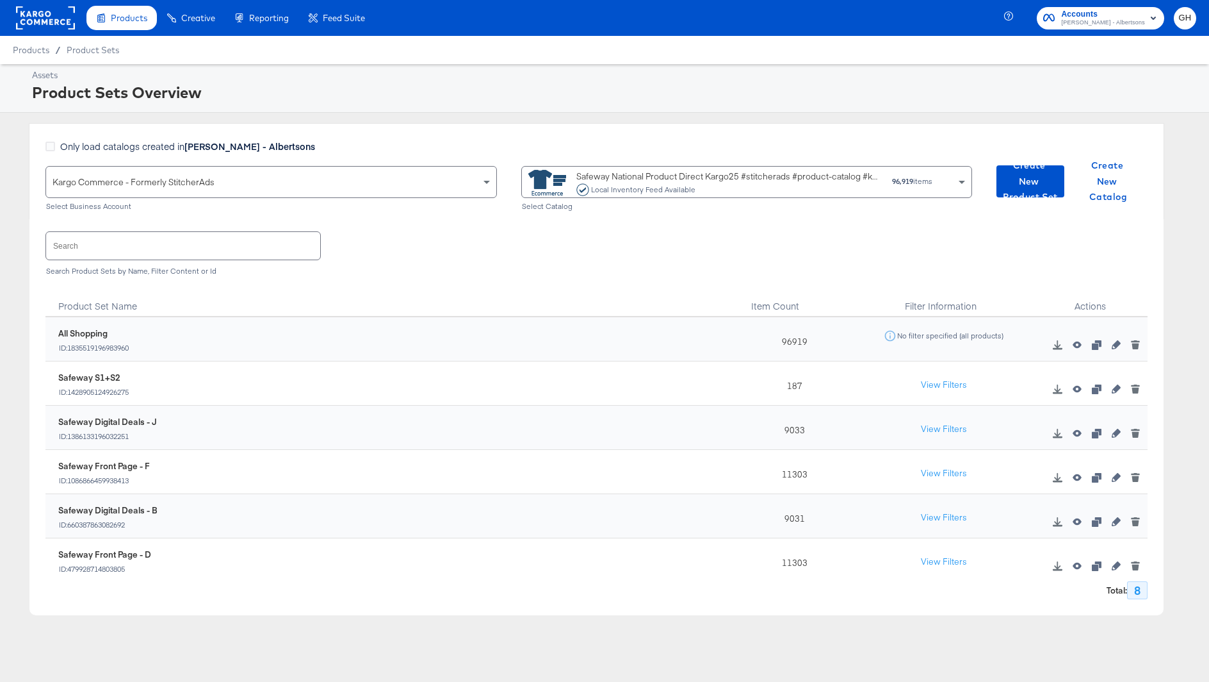
click at [970, 107] on div "Assets Product Sets Overview" at bounding box center [604, 88] width 1209 height 49
